Goal: Find specific page/section: Find specific page/section

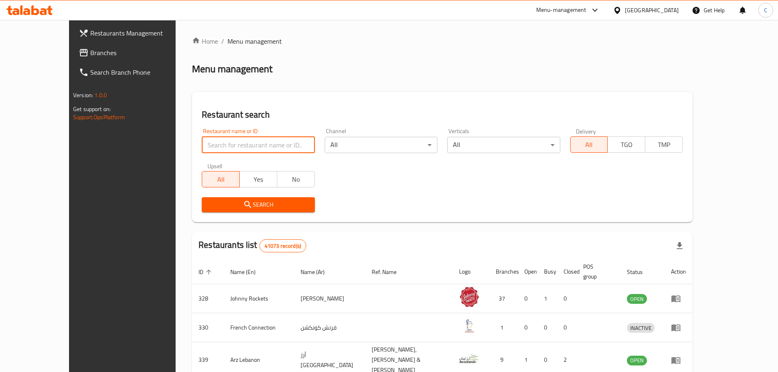
drag, startPoint x: 0, startPoint y: 0, endPoint x: 182, endPoint y: 141, distance: 230.6
click at [202, 141] on input "search" at bounding box center [258, 145] width 113 height 16
click button "Search" at bounding box center [258, 204] width 113 height 15
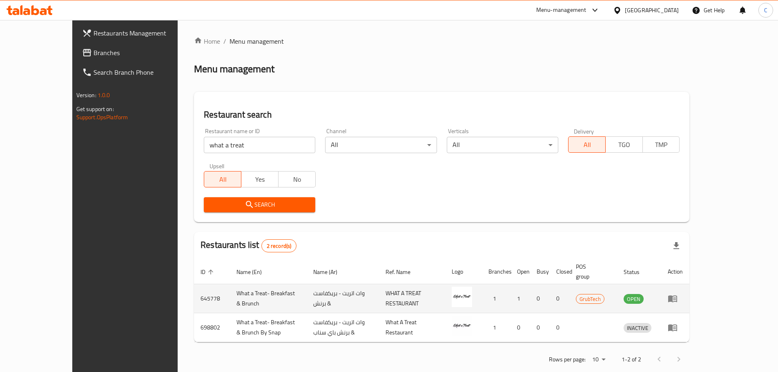
click at [194, 287] on td "645778" at bounding box center [212, 298] width 36 height 29
click at [194, 286] on td "645778" at bounding box center [212, 298] width 36 height 29
copy td "645778"
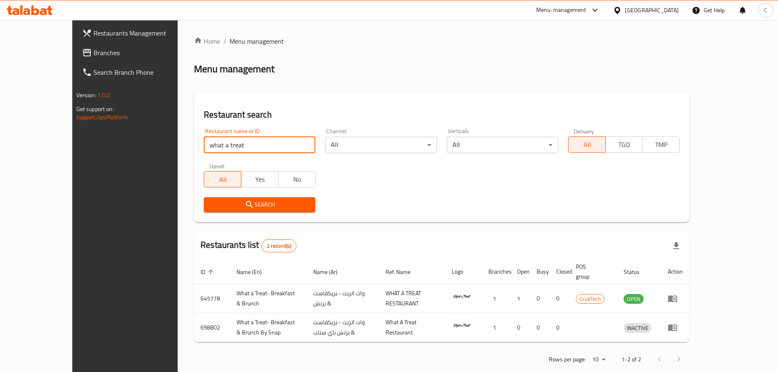
drag, startPoint x: 210, startPoint y: 143, endPoint x: 102, endPoint y: 148, distance: 108.8
click at [102, 148] on div "Restaurants Management Branches Search Branch Phone Version: 1.0.0 Get support …" at bounding box center [389, 203] width 634 height 366
click button "Search" at bounding box center [260, 204] width 112 height 15
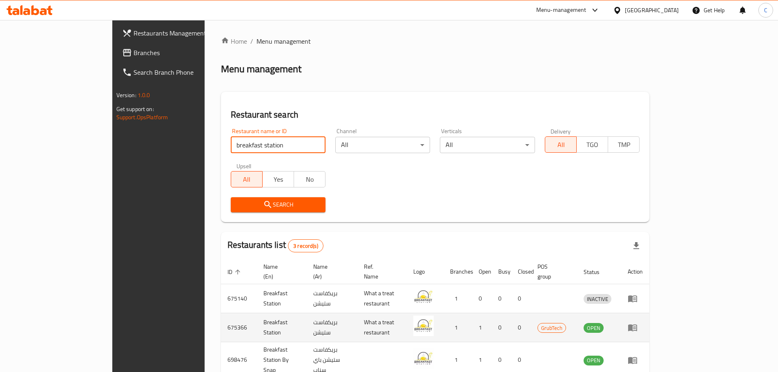
click at [221, 313] on td "675366" at bounding box center [239, 327] width 36 height 29
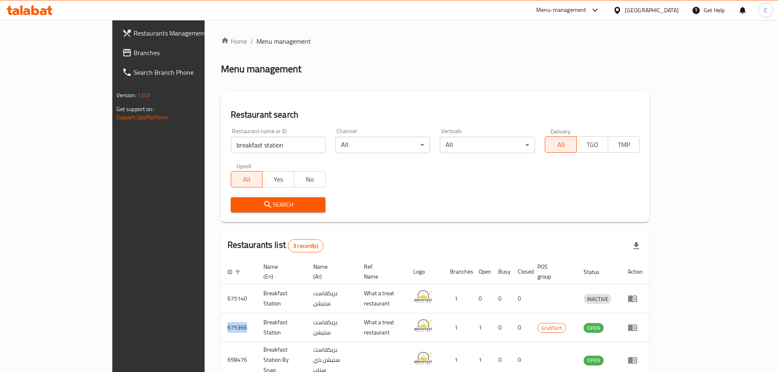
copy td "675366"
drag, startPoint x: 212, startPoint y: 145, endPoint x: 68, endPoint y: 125, distance: 145.6
click at [112, 143] on div "Restaurants Management Branches Search Branch Phone Version: 1.0.0 Get support …" at bounding box center [389, 221] width 554 height 402
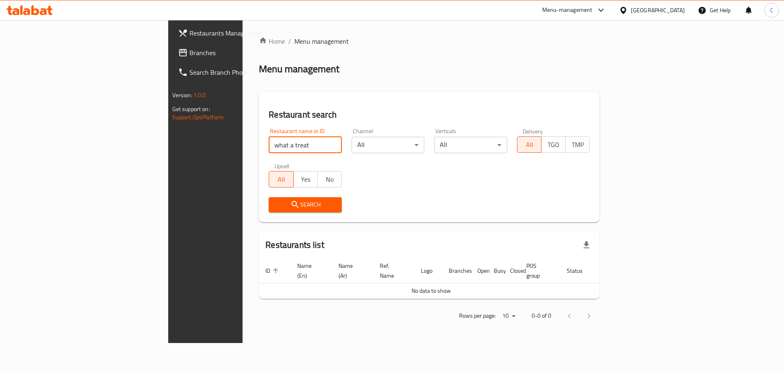
click button "Search" at bounding box center [305, 204] width 73 height 15
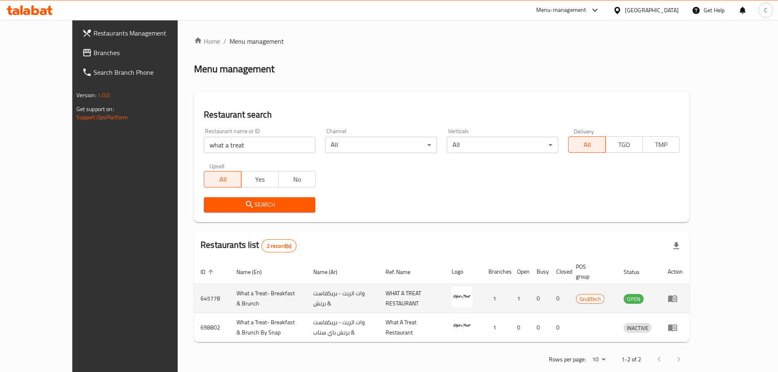
click at [194, 284] on td "645778" at bounding box center [212, 298] width 36 height 29
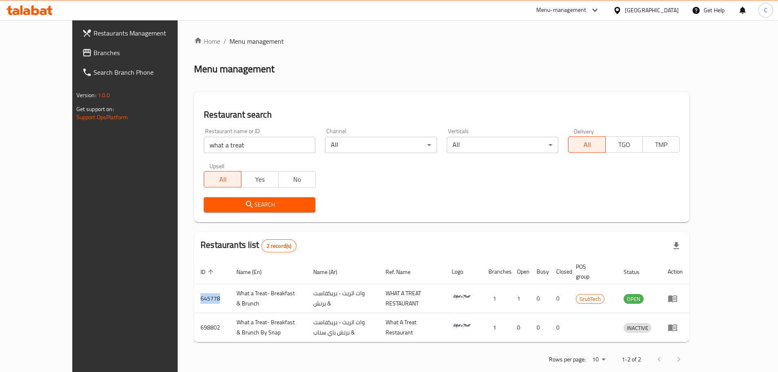
copy td "645778"
drag, startPoint x: 205, startPoint y: 147, endPoint x: 130, endPoint y: 151, distance: 74.9
click at [130, 151] on div "Restaurants Management Branches Search Branch Phone Version: 1.0.0 Get support …" at bounding box center [389, 203] width 634 height 366
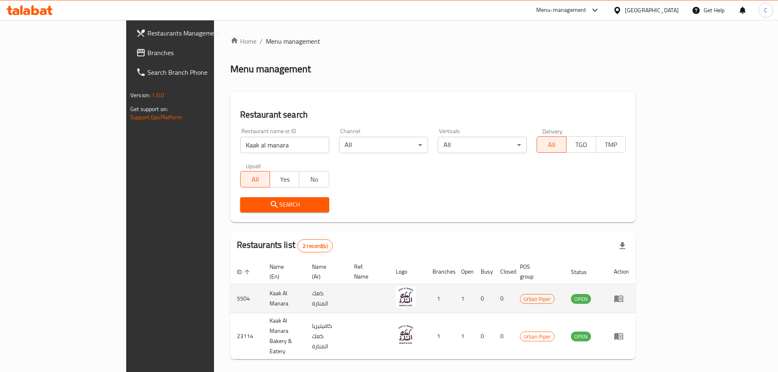
click at [230, 290] on td "5504" at bounding box center [246, 298] width 33 height 29
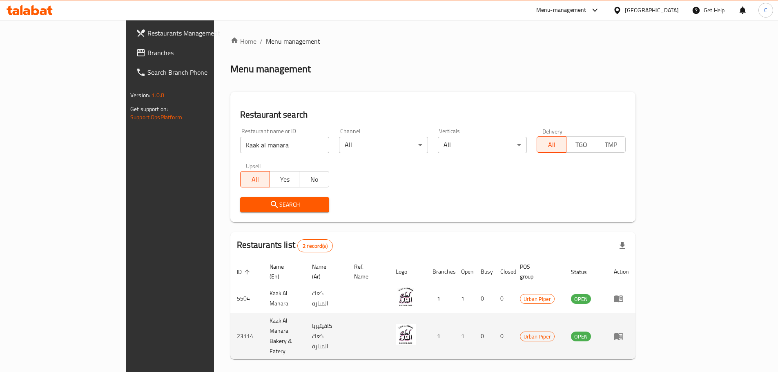
click at [230, 317] on td "23114" at bounding box center [246, 336] width 33 height 46
copy td "23114"
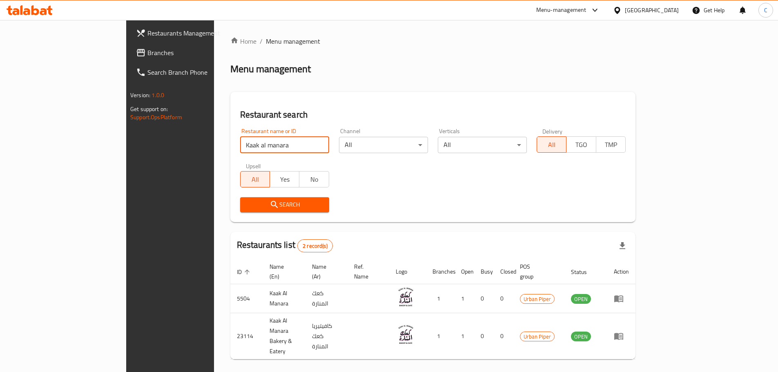
drag, startPoint x: 215, startPoint y: 143, endPoint x: 112, endPoint y: 139, distance: 102.6
click at [126, 143] on div "Restaurants Management Branches Search Branch Phone Version: 1.0.0 Get support …" at bounding box center [389, 212] width 526 height 384
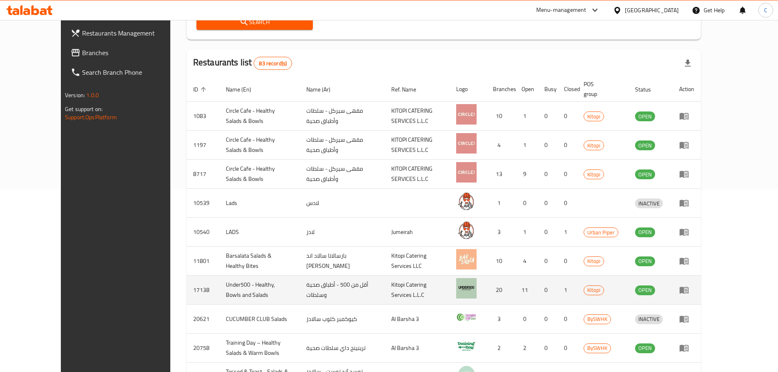
scroll to position [237, 0]
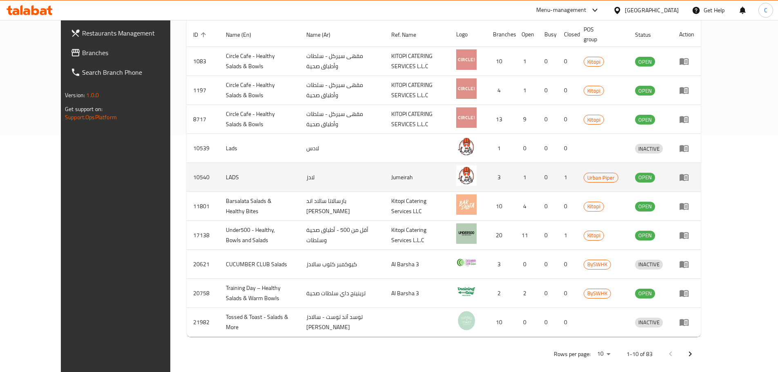
click at [187, 170] on td "10540" at bounding box center [203, 177] width 33 height 29
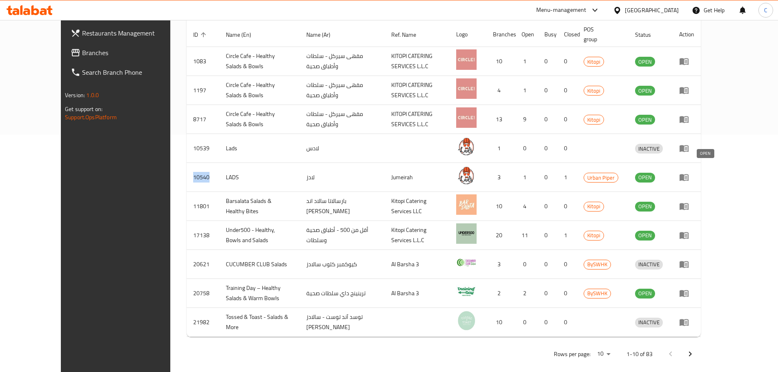
copy td "10540"
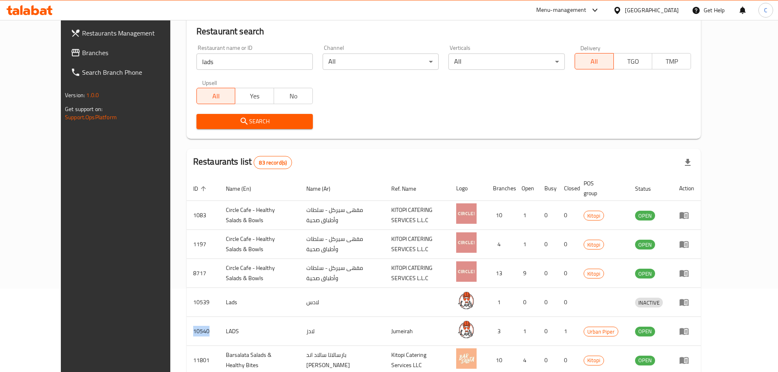
scroll to position [33, 0]
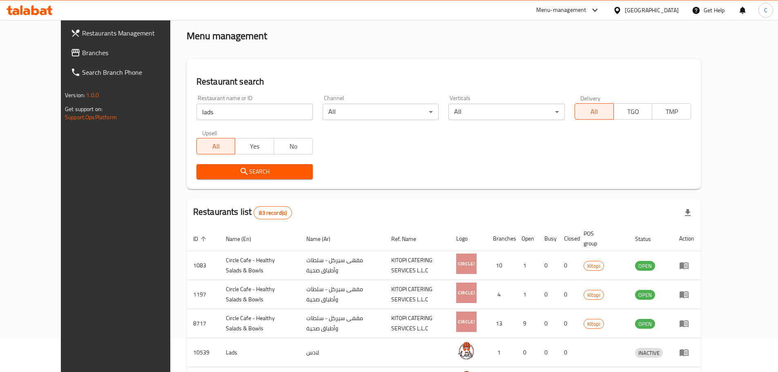
paste input "Fitlab"
drag, startPoint x: 168, startPoint y: 116, endPoint x: 114, endPoint y: 119, distance: 53.6
click at [114, 119] on div "Restaurants Management Branches Search Branch Phone Version: 1.0.0 Get support …" at bounding box center [389, 286] width 657 height 599
click button "Search" at bounding box center [255, 171] width 116 height 15
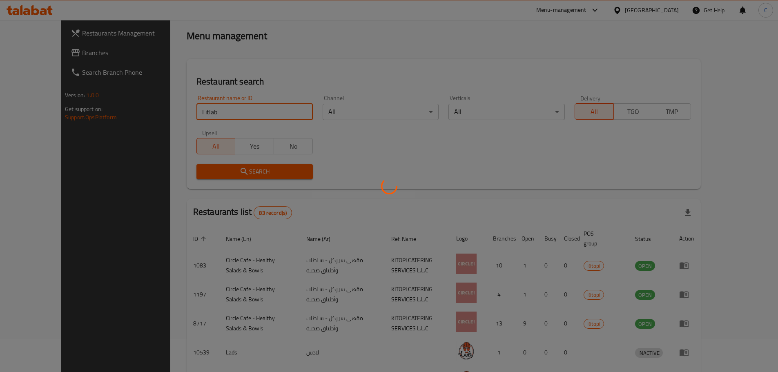
scroll to position [0, 0]
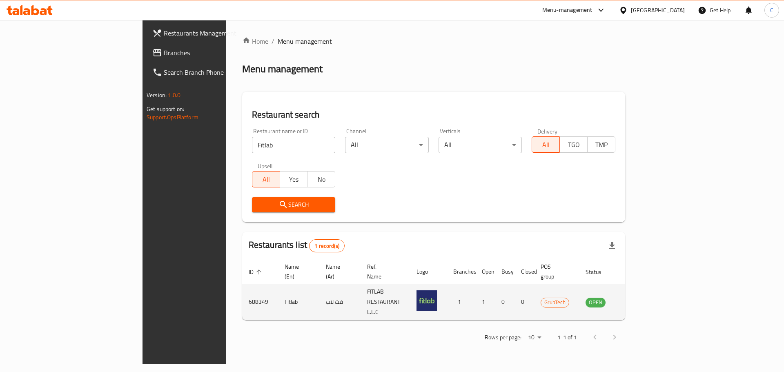
click at [242, 288] on td "688349" at bounding box center [260, 302] width 36 height 36
copy td "688349"
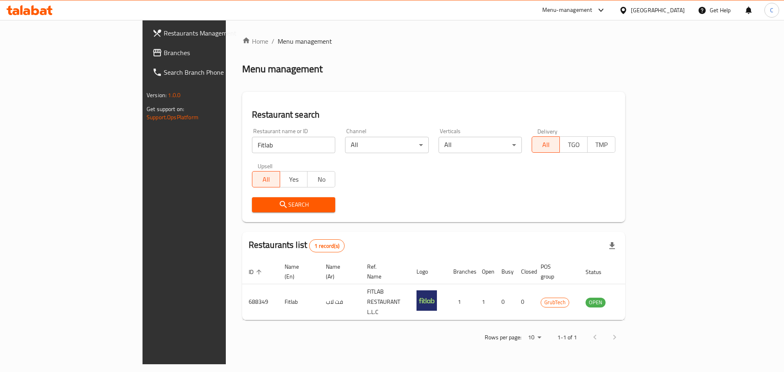
drag, startPoint x: 197, startPoint y: 148, endPoint x: 84, endPoint y: 159, distance: 113.6
click at [143, 159] on div "Restaurants Management Branches Search Branch Phone Version: 1.0.0 Get support …" at bounding box center [392, 192] width 499 height 344
click button "Search" at bounding box center [294, 204] width 84 height 15
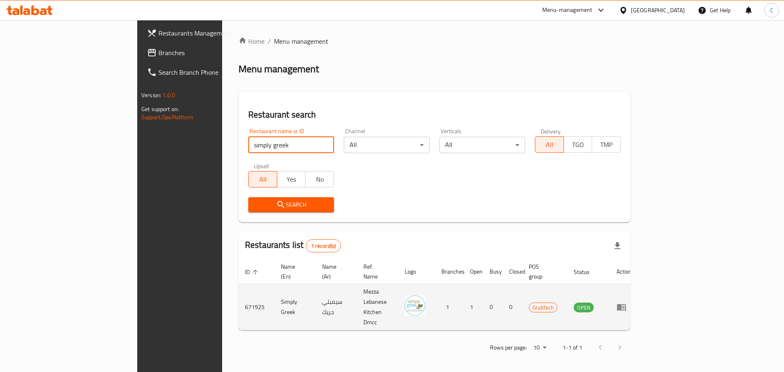
click at [239, 291] on td "671925" at bounding box center [257, 307] width 36 height 46
copy td "671925"
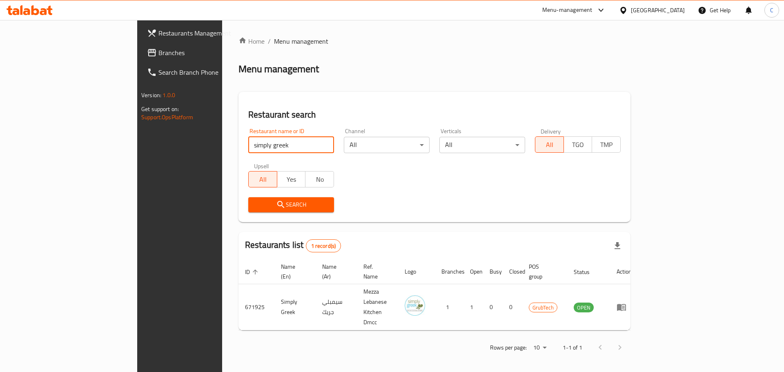
drag, startPoint x: 209, startPoint y: 143, endPoint x: 74, endPoint y: 152, distance: 135.1
click at [137, 152] on div "Restaurants Management Branches Search Branch Phone Version: 1.0.0 Get support …" at bounding box center [392, 197] width 510 height 355
click button "Search" at bounding box center [291, 204] width 86 height 15
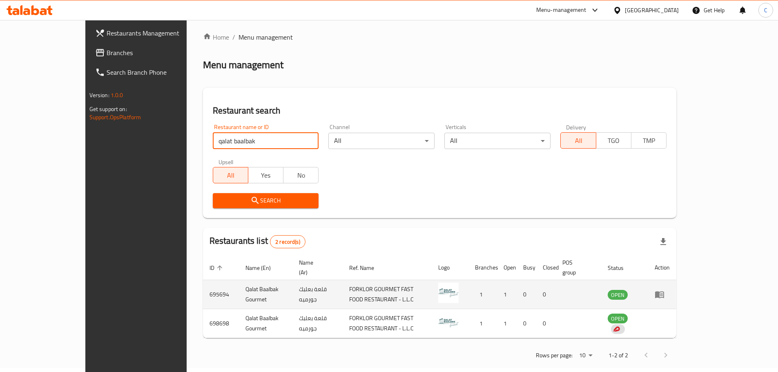
scroll to position [5, 0]
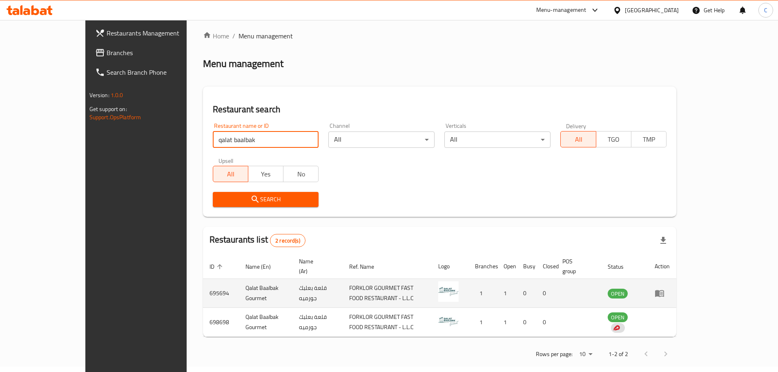
click at [203, 284] on td "695694" at bounding box center [221, 293] width 36 height 29
copy td "695694"
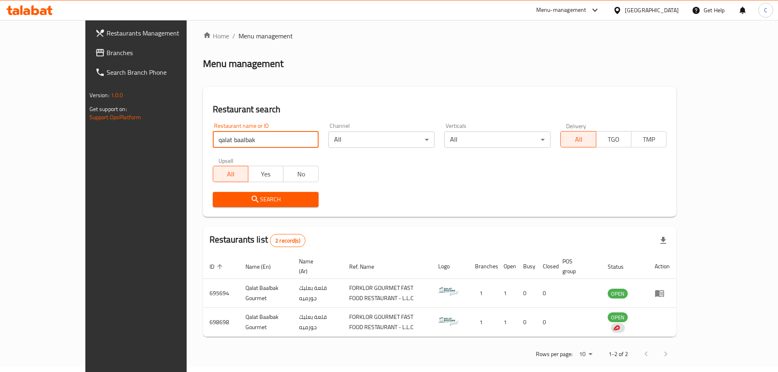
drag, startPoint x: 214, startPoint y: 139, endPoint x: 109, endPoint y: 139, distance: 104.2
click at [110, 140] on div "Restaurants Management Branches Search Branch Phone Version: 1.0.0 Get support …" at bounding box center [389, 198] width 608 height 366
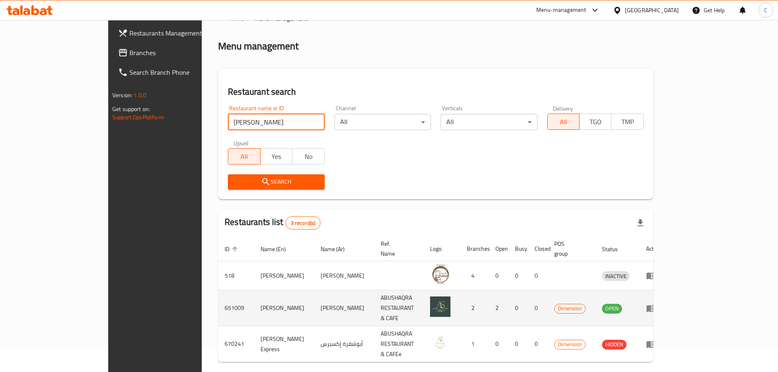
scroll to position [34, 0]
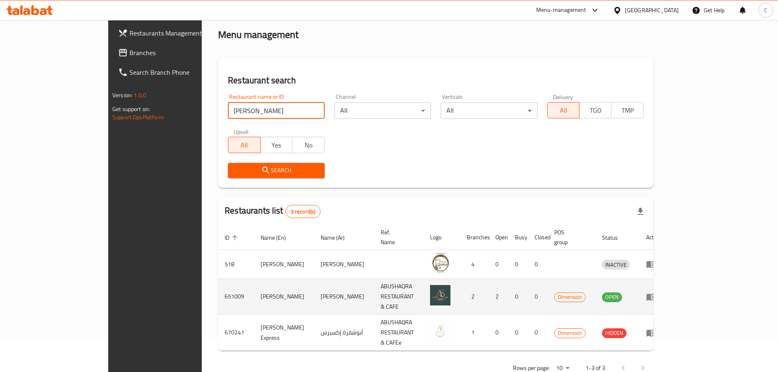
click at [218, 285] on td "651009" at bounding box center [236, 297] width 36 height 36
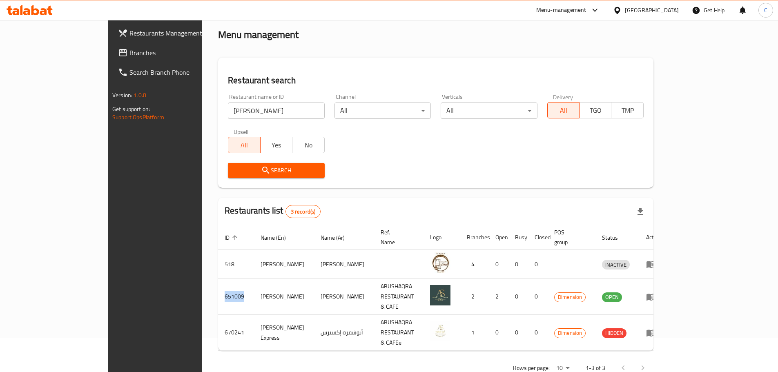
copy td "651009"
drag, startPoint x: 191, startPoint y: 107, endPoint x: 106, endPoint y: 116, distance: 85.9
click at [108, 116] on div "Restaurants Management Branches Search Branch Phone Version: 1.0.0 Get support …" at bounding box center [389, 190] width 562 height 409
click button "Search" at bounding box center [276, 170] width 96 height 15
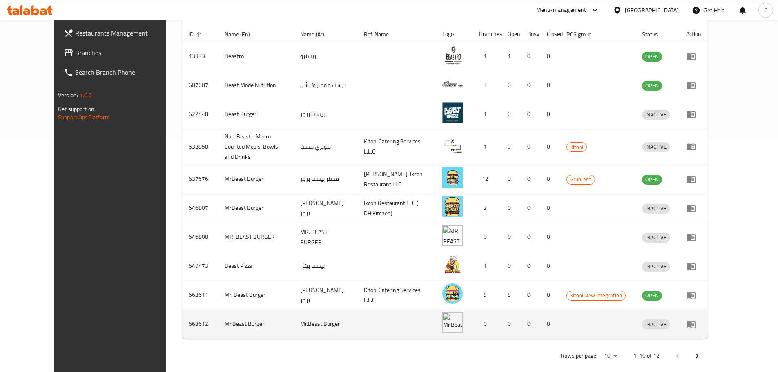
scroll to position [237, 0]
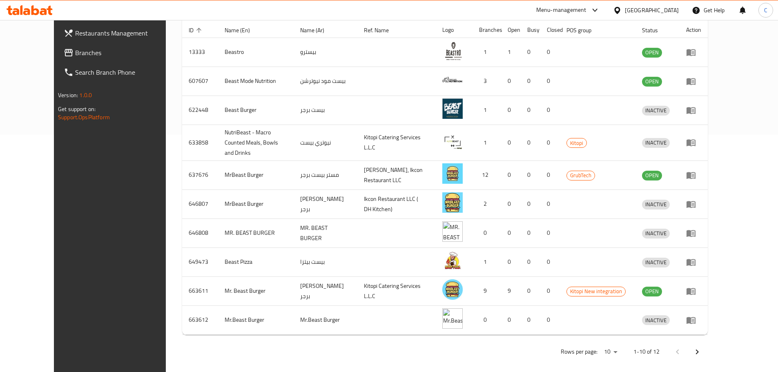
click at [702, 347] on icon "Next page" at bounding box center [698, 352] width 10 height 10
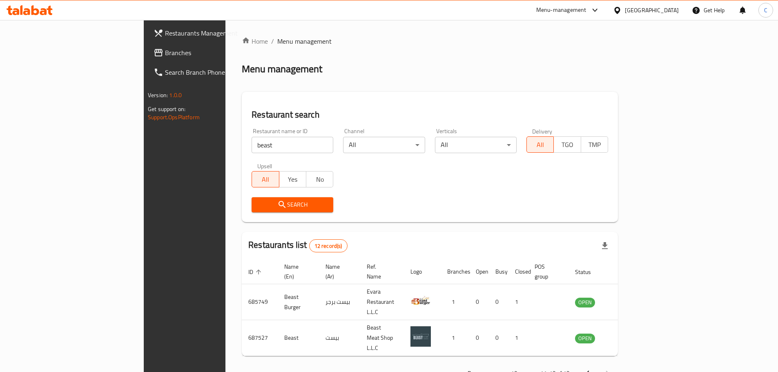
scroll to position [5, 0]
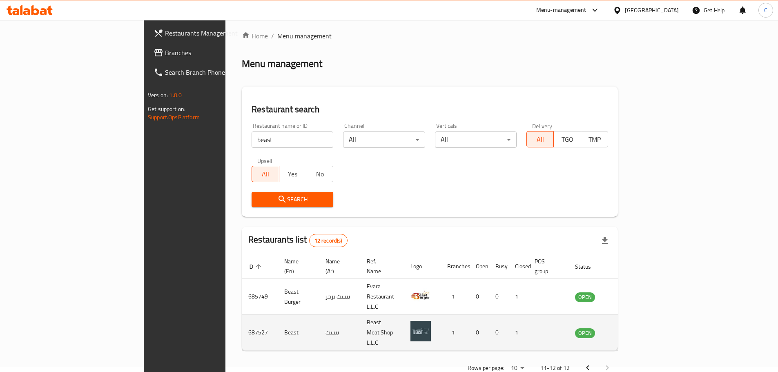
click at [242, 315] on td "687527" at bounding box center [260, 333] width 36 height 36
copy td "687527"
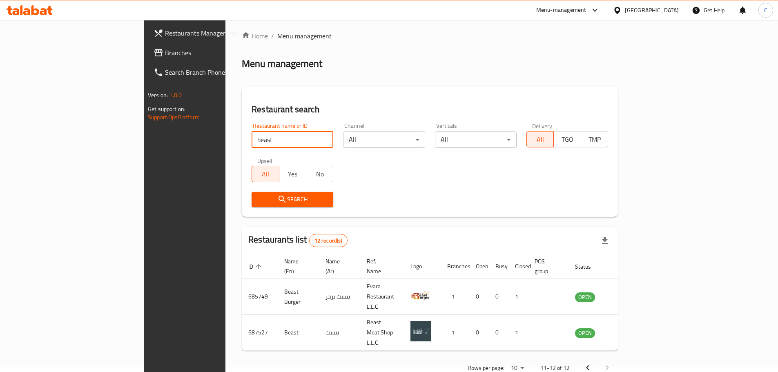
drag, startPoint x: 185, startPoint y: 146, endPoint x: 133, endPoint y: 145, distance: 51.9
click at [226, 146] on div "Home / Menu management Menu management Restaurant search Restaurant name or ID …" at bounding box center [430, 205] width 409 height 380
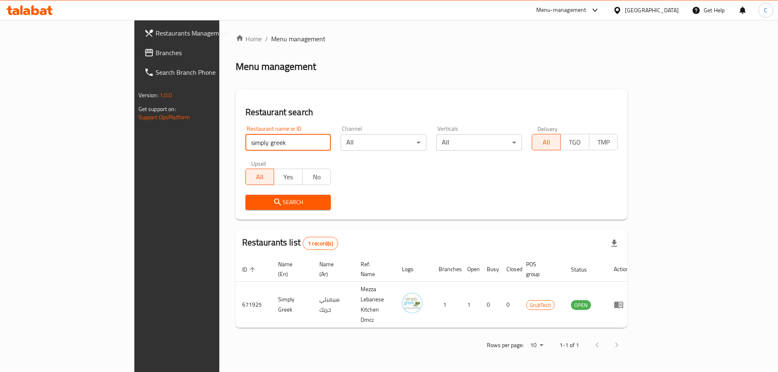
scroll to position [0, 0]
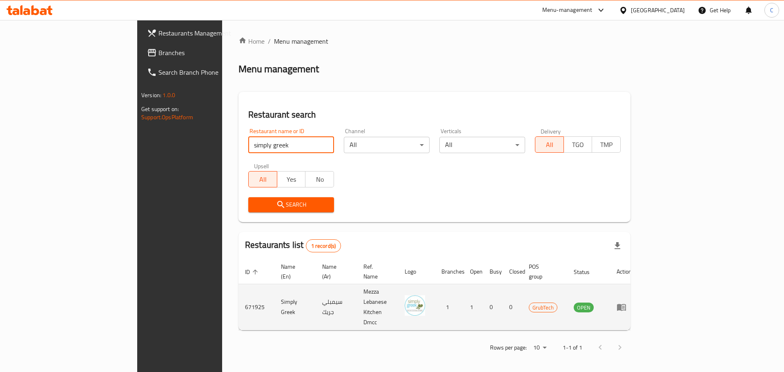
click at [239, 288] on td "671925" at bounding box center [257, 307] width 36 height 46
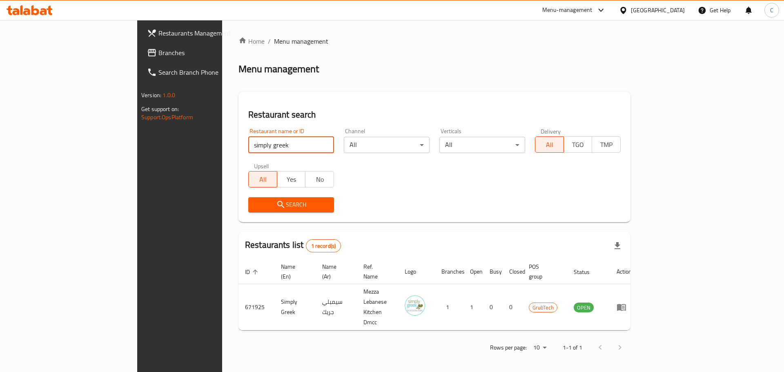
drag, startPoint x: 157, startPoint y: 144, endPoint x: 72, endPoint y: 136, distance: 85.8
click at [137, 137] on div "Restaurants Management Branches Search Branch Phone Version: 1.0.0 Get support …" at bounding box center [392, 197] width 510 height 355
type input "lads"
click button "Search" at bounding box center [291, 204] width 86 height 15
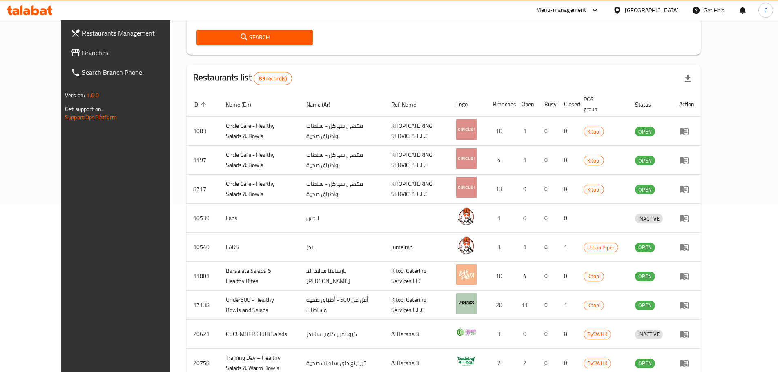
scroll to position [204, 0]
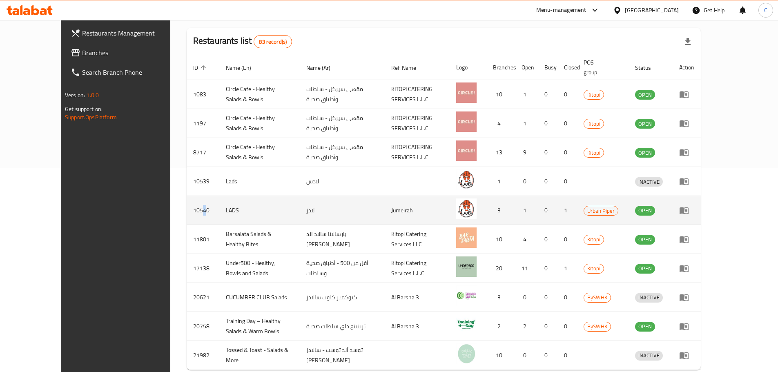
click at [187, 199] on td "10540" at bounding box center [203, 210] width 33 height 29
click at [187, 202] on td "10540" at bounding box center [203, 210] width 33 height 29
